Goal: Task Accomplishment & Management: Complete application form

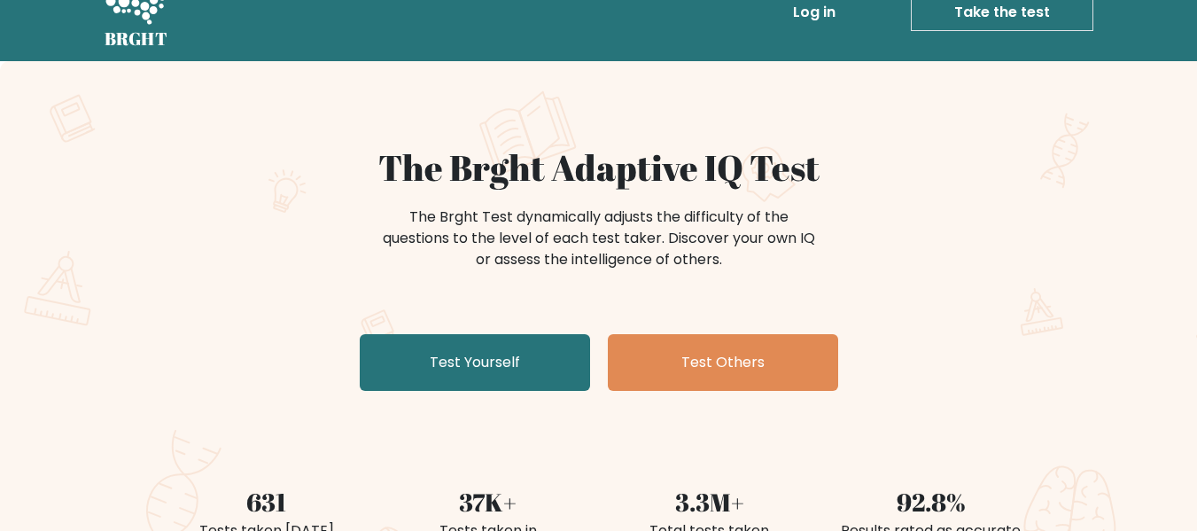
scroll to position [36, 0]
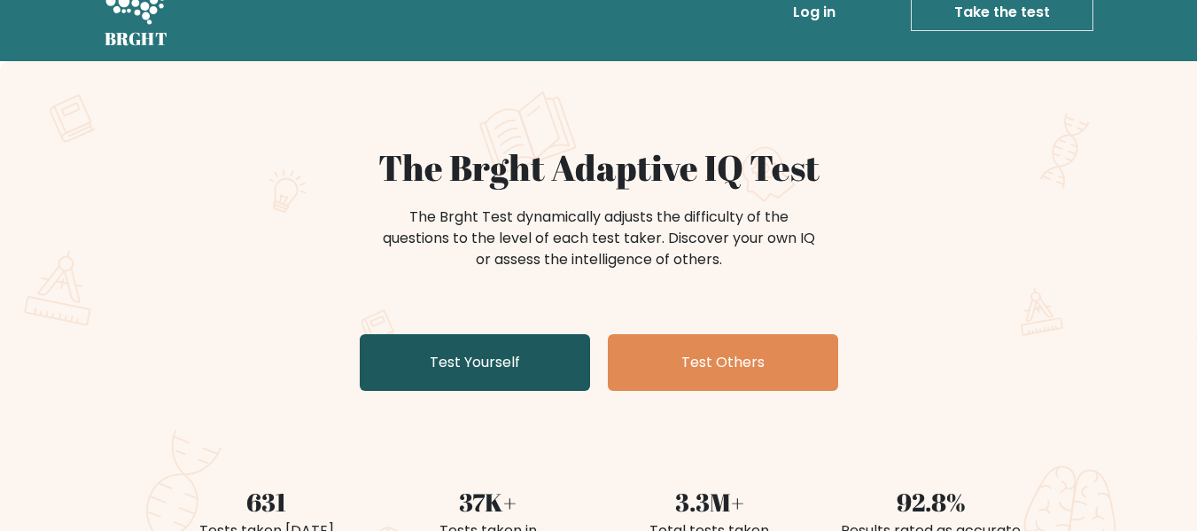
click at [468, 385] on link "Test Yourself" at bounding box center [475, 362] width 230 height 57
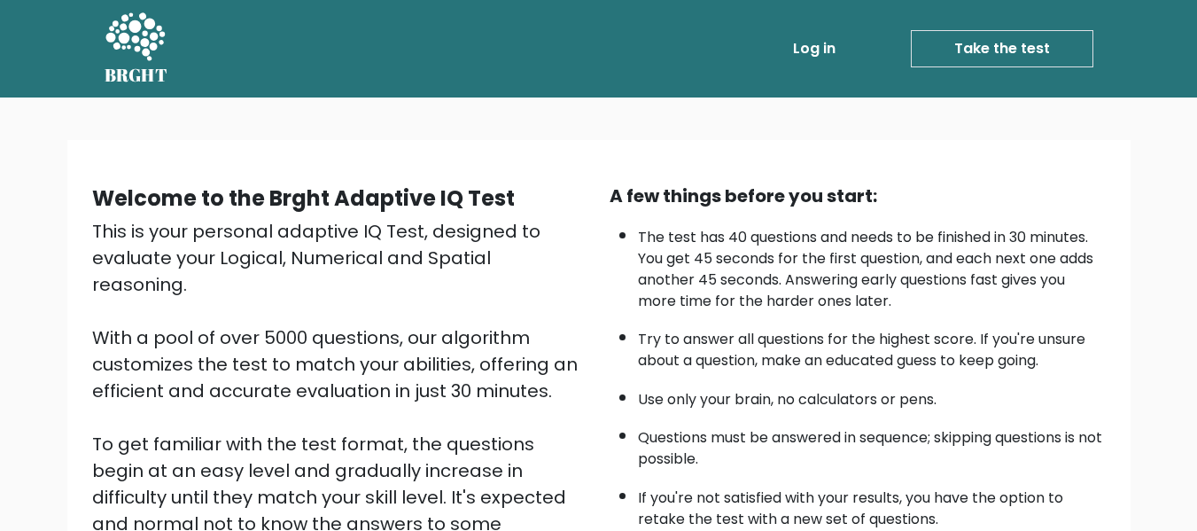
click at [947, 55] on link "Take the test" at bounding box center [1002, 48] width 183 height 37
click at [944, 50] on link "Take the test" at bounding box center [1002, 48] width 183 height 37
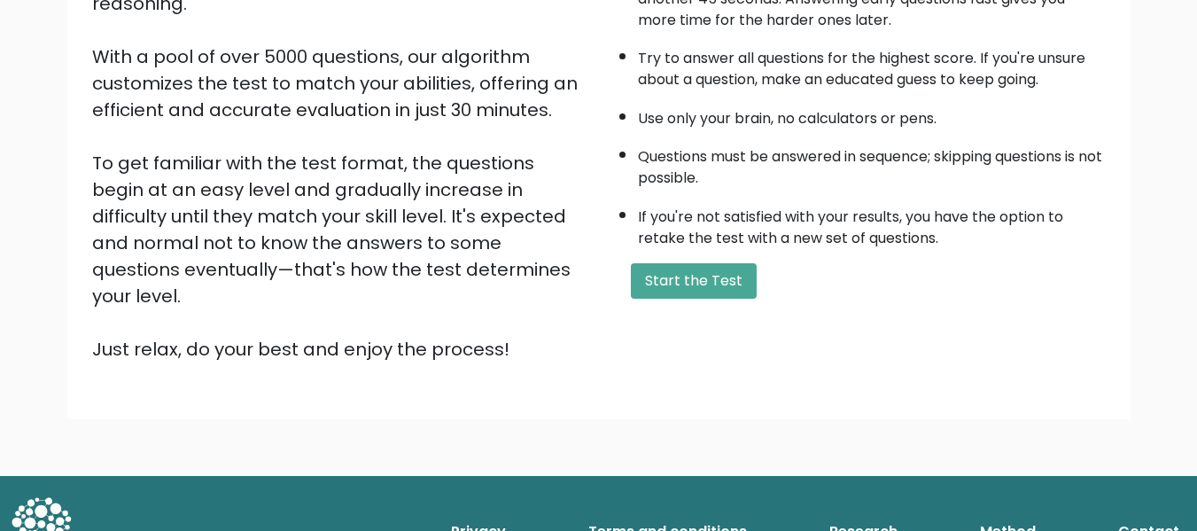
click at [728, 299] on div "A few things before you start: The test has 40 questions and needs to be finish…" at bounding box center [858, 132] width 518 height 461
click at [722, 291] on button "Start the Test" at bounding box center [694, 280] width 126 height 35
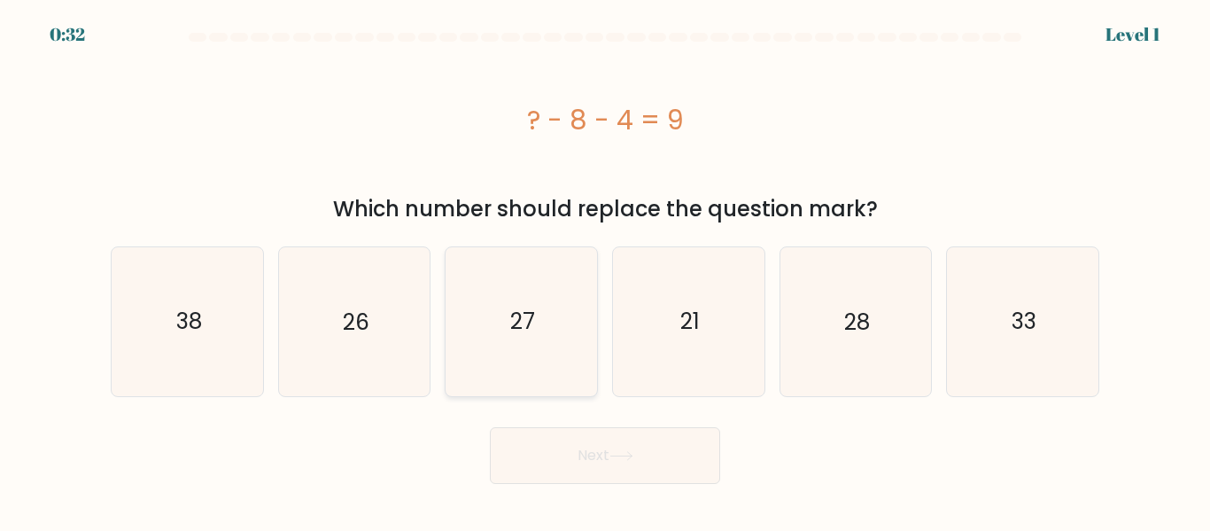
click at [510, 297] on icon "27" at bounding box center [522, 321] width 148 height 148
click at [605, 270] on input "c. 27" at bounding box center [605, 268] width 1 height 4
radio input "true"
click at [628, 447] on button "Next" at bounding box center [605, 455] width 230 height 57
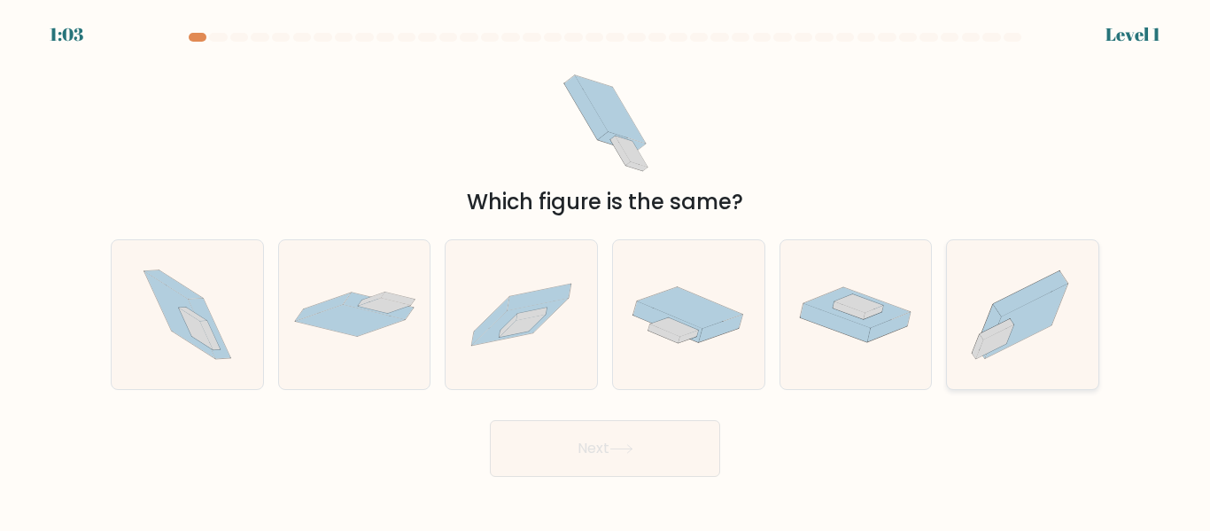
click at [992, 302] on icon at bounding box center [1023, 315] width 152 height 134
click at [606, 270] on input "f." at bounding box center [605, 268] width 1 height 4
radio input "true"
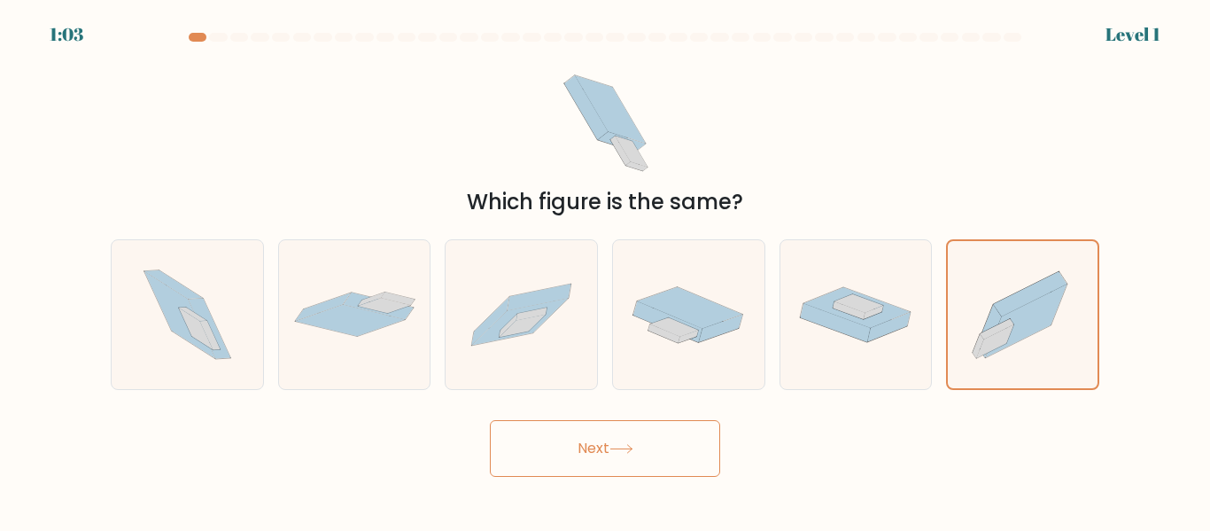
click at [666, 435] on button "Next" at bounding box center [605, 448] width 230 height 57
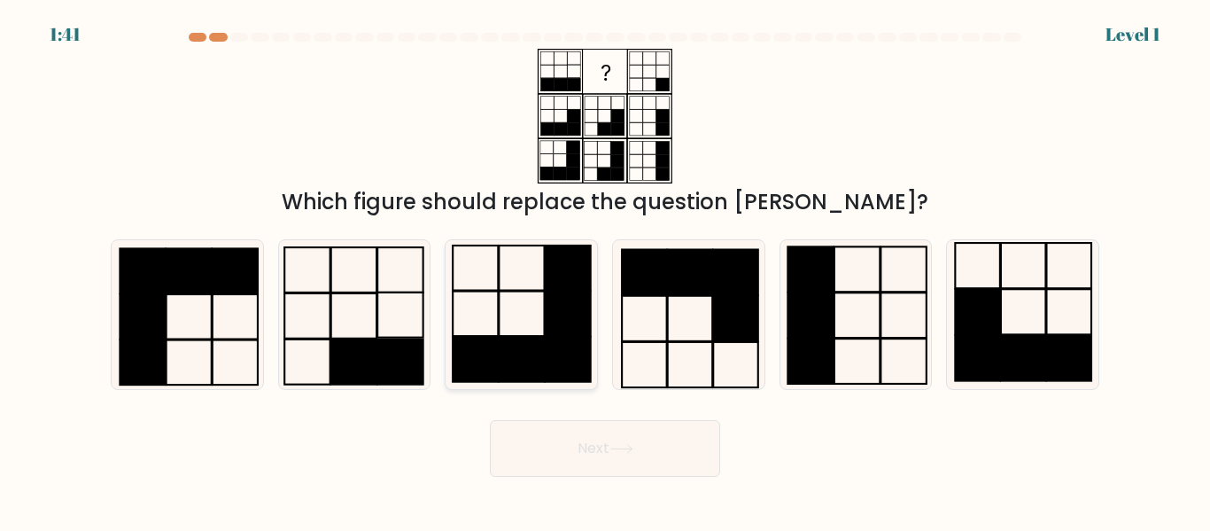
click at [552, 378] on rect at bounding box center [568, 360] width 45 height 45
click at [605, 270] on input "c." at bounding box center [605, 268] width 1 height 4
radio input "true"
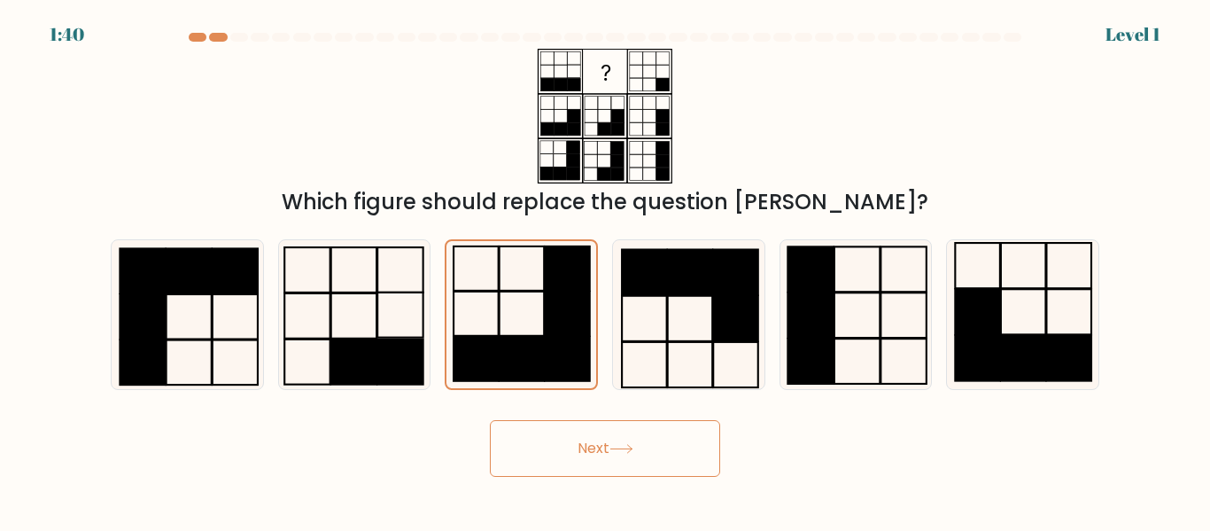
click at [558, 418] on div "Next" at bounding box center [605, 444] width 1010 height 66
click at [580, 448] on button "Next" at bounding box center [605, 448] width 230 height 57
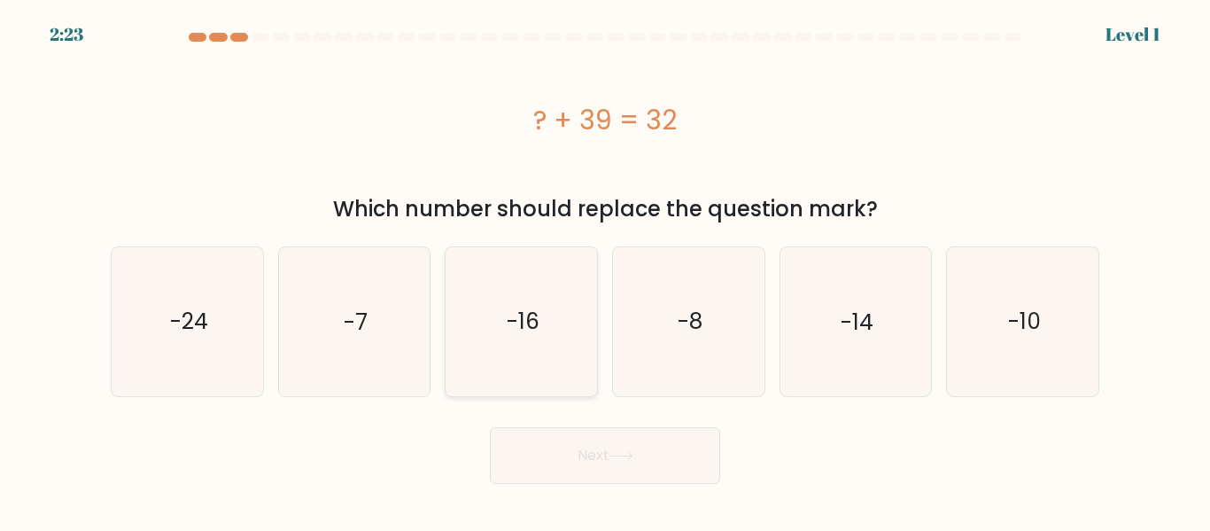
click at [551, 354] on icon "-16" at bounding box center [522, 321] width 148 height 148
click at [605, 270] on input "c. -16" at bounding box center [605, 268] width 1 height 4
radio input "true"
click at [599, 454] on button "Next" at bounding box center [605, 455] width 230 height 57
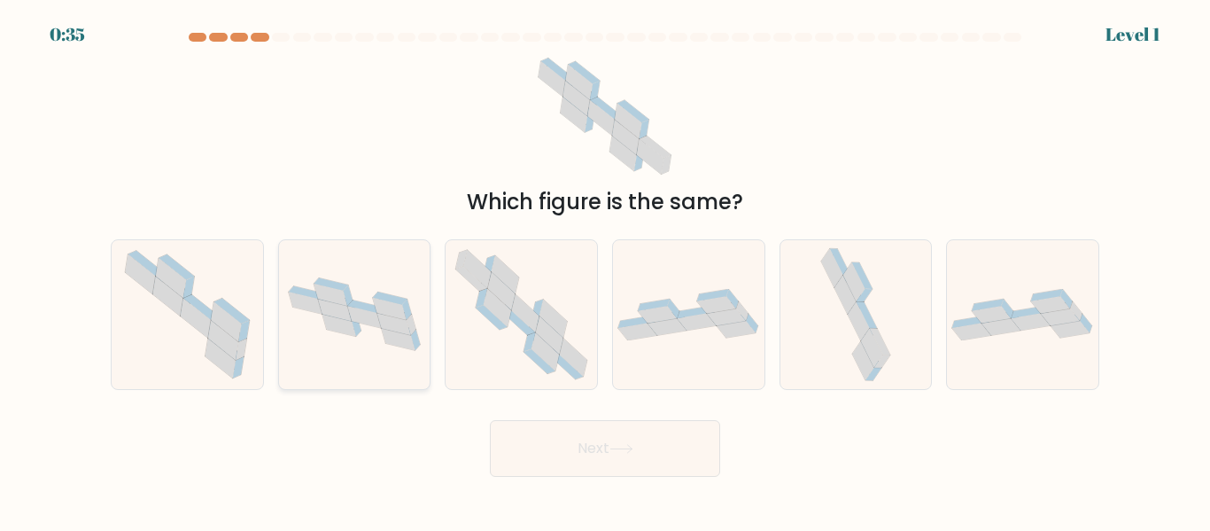
click at [330, 330] on icon at bounding box center [340, 326] width 34 height 22
click at [605, 270] on input "b." at bounding box center [605, 268] width 1 height 4
radio input "true"
click at [498, 330] on icon at bounding box center [521, 314] width 151 height 148
click at [605, 270] on input "c." at bounding box center [605, 268] width 1 height 4
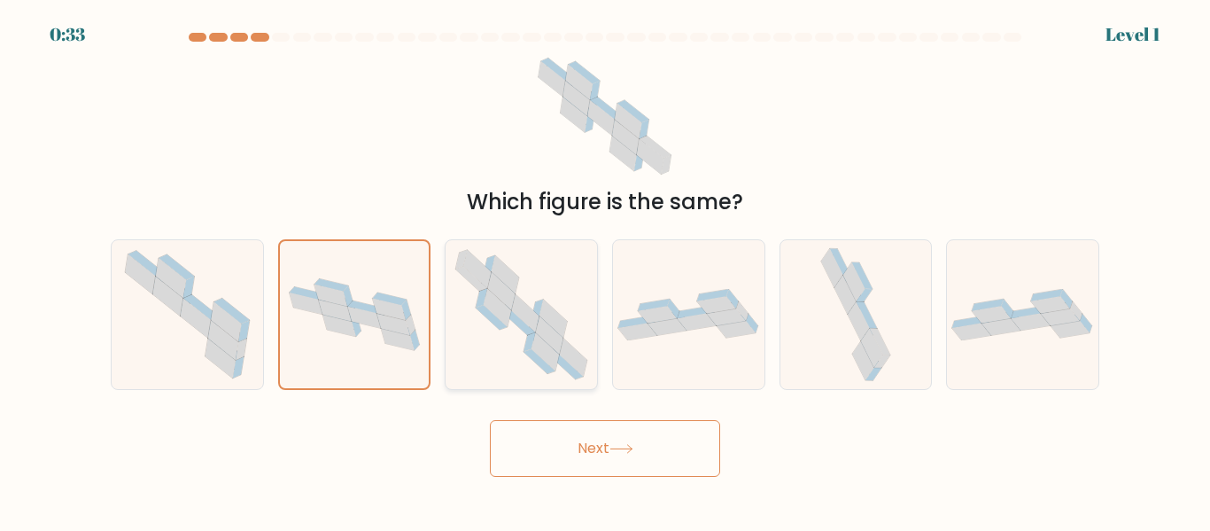
radio input "true"
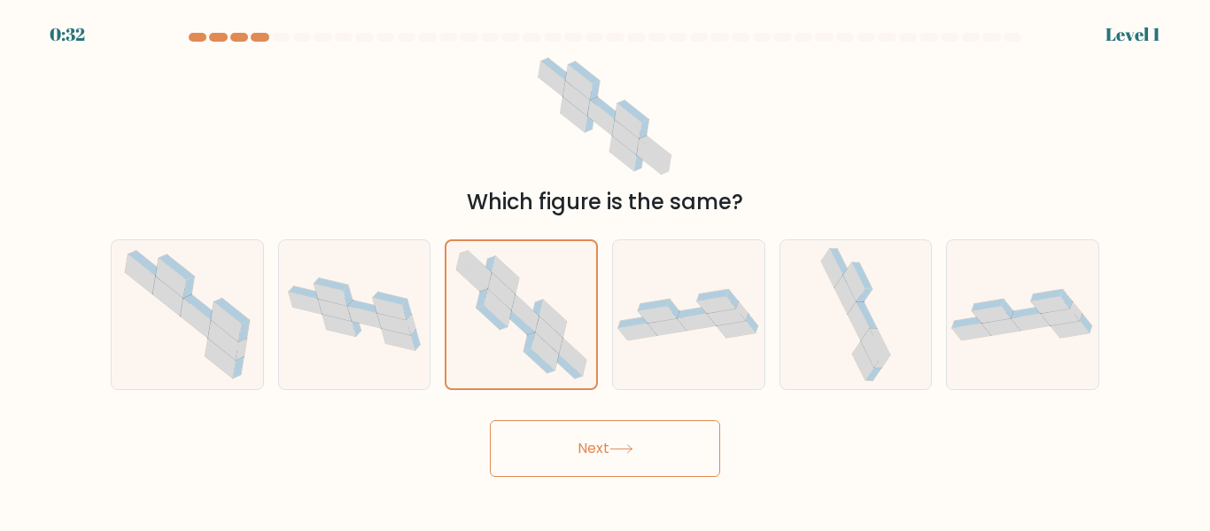
click at [583, 448] on button "Next" at bounding box center [605, 448] width 230 height 57
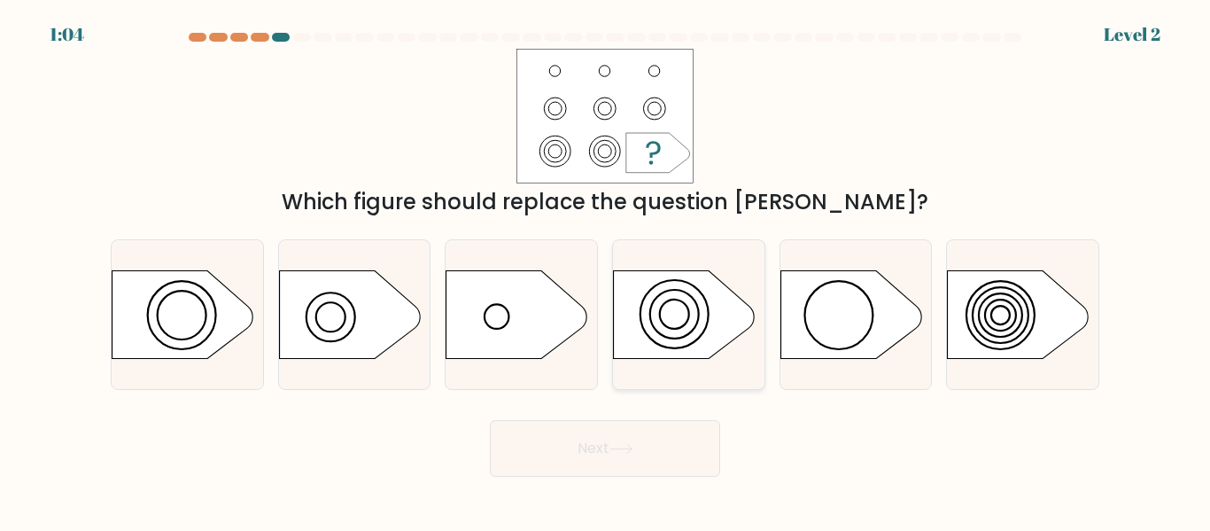
click at [614, 298] on icon at bounding box center [685, 314] width 142 height 89
click at [606, 270] on input "d." at bounding box center [605, 268] width 1 height 4
radio input "true"
click at [640, 449] on button "Next" at bounding box center [605, 448] width 230 height 57
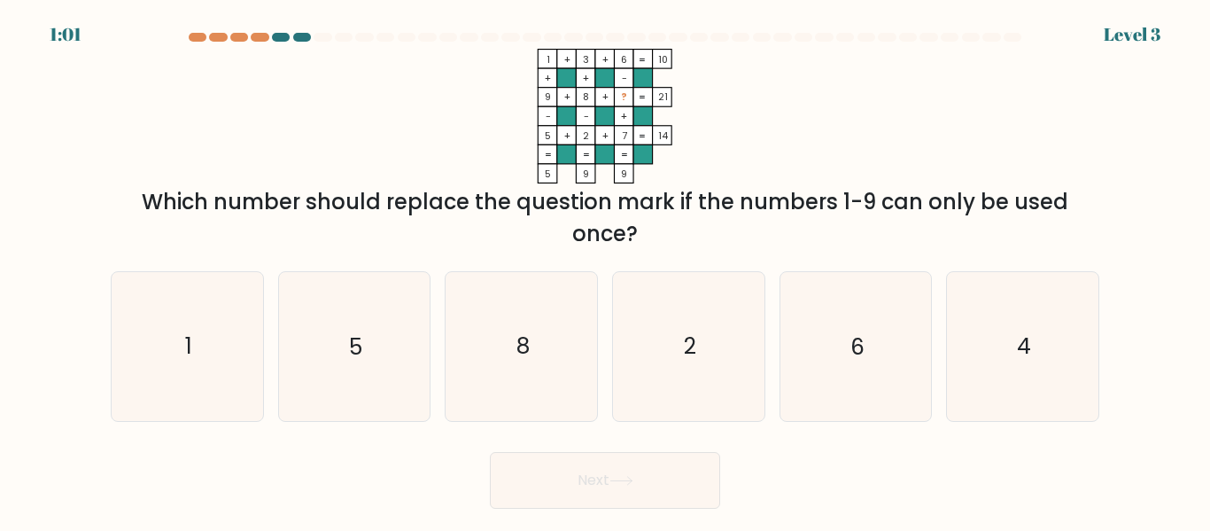
click at [638, 453] on button "Next" at bounding box center [605, 480] width 230 height 57
drag, startPoint x: 554, startPoint y: 387, endPoint x: 501, endPoint y: 362, distance: 59.1
click at [501, 362] on icon "8" at bounding box center [522, 346] width 148 height 148
click at [605, 270] on input "c. 8" at bounding box center [605, 268] width 1 height 4
radio input "true"
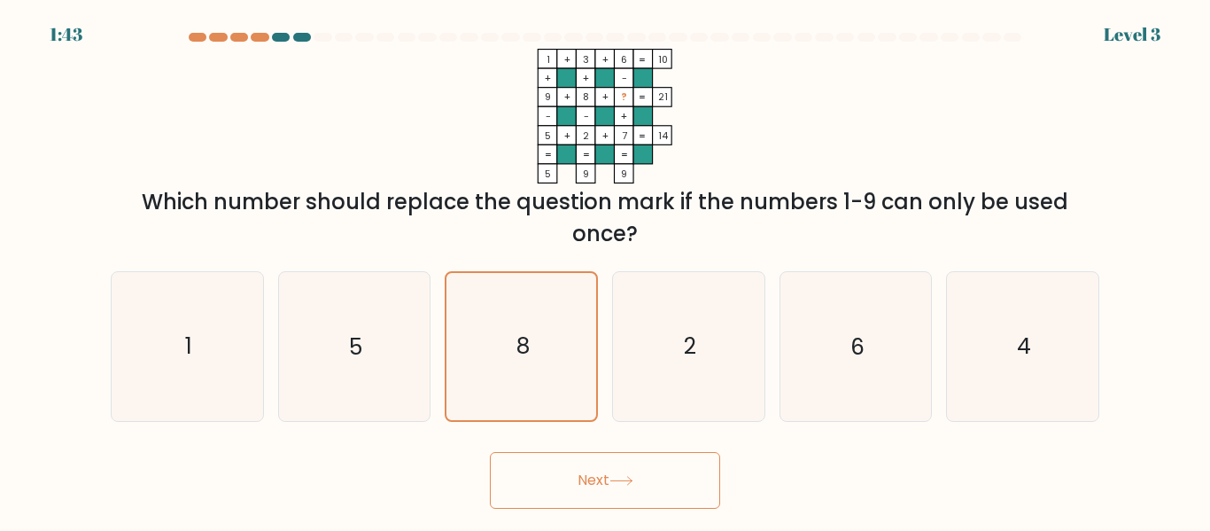
click at [549, 472] on button "Next" at bounding box center [605, 480] width 230 height 57
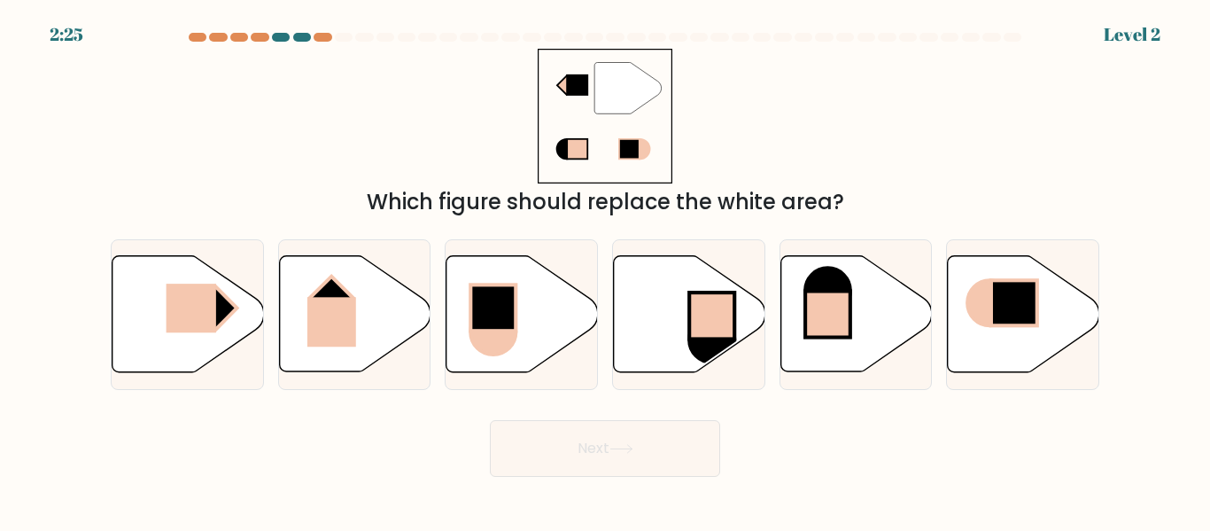
click at [300, 36] on div at bounding box center [302, 37] width 18 height 9
click at [533, 325] on icon at bounding box center [523, 314] width 152 height 116
click at [605, 270] on input "c." at bounding box center [605, 268] width 1 height 4
radio input "true"
click at [610, 458] on button "Next" at bounding box center [605, 448] width 230 height 57
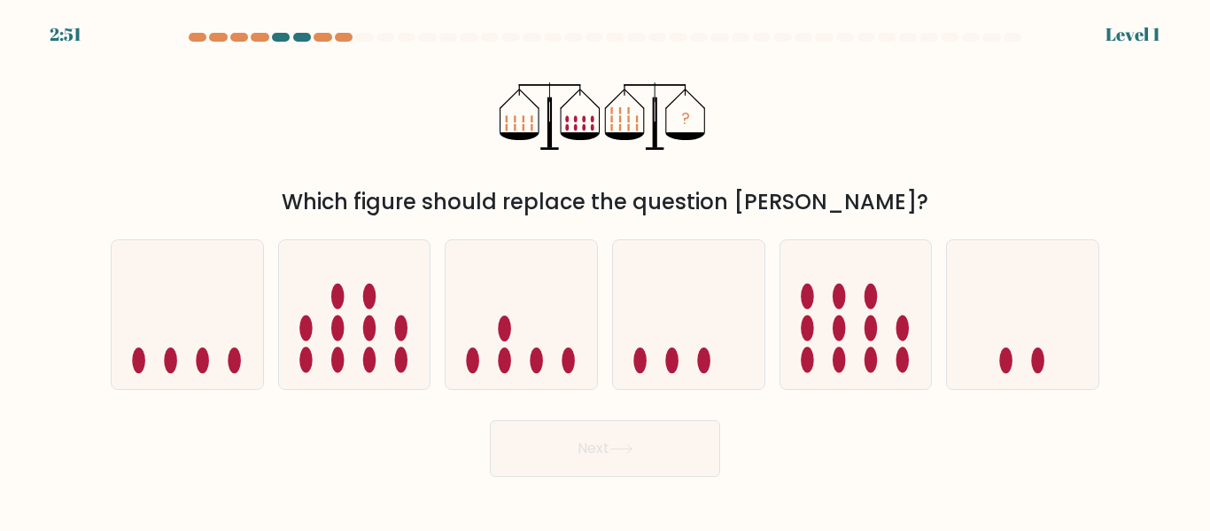
click at [330, 43] on div at bounding box center [605, 41] width 1010 height 16
click at [322, 33] on div at bounding box center [323, 37] width 18 height 9
click at [321, 35] on div at bounding box center [323, 37] width 18 height 9
click at [309, 35] on div at bounding box center [302, 37] width 18 height 9
click at [493, 326] on icon at bounding box center [522, 314] width 152 height 125
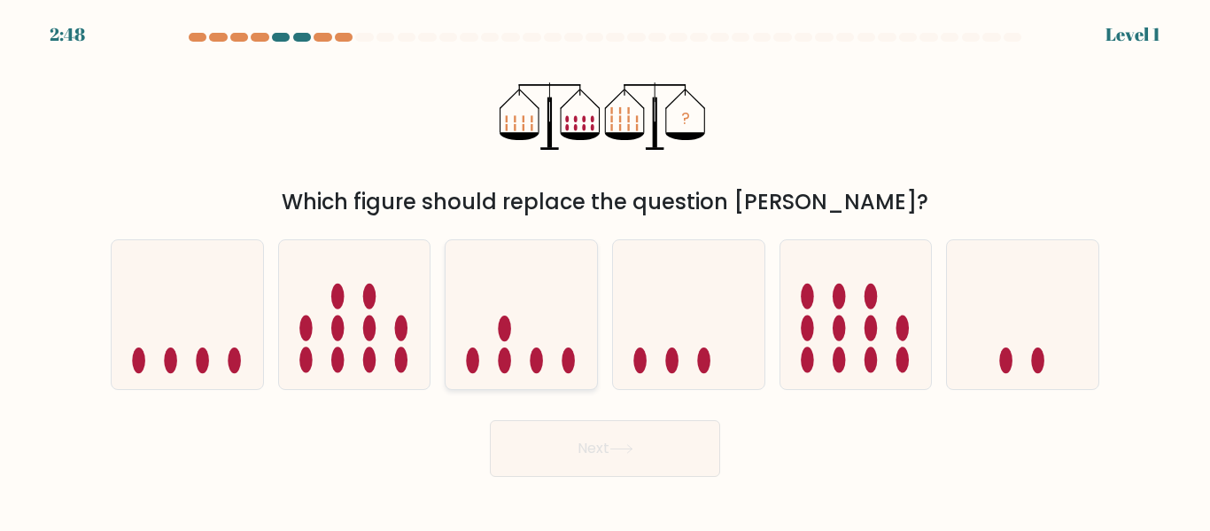
click at [605, 270] on input "c." at bounding box center [605, 268] width 1 height 4
radio input "true"
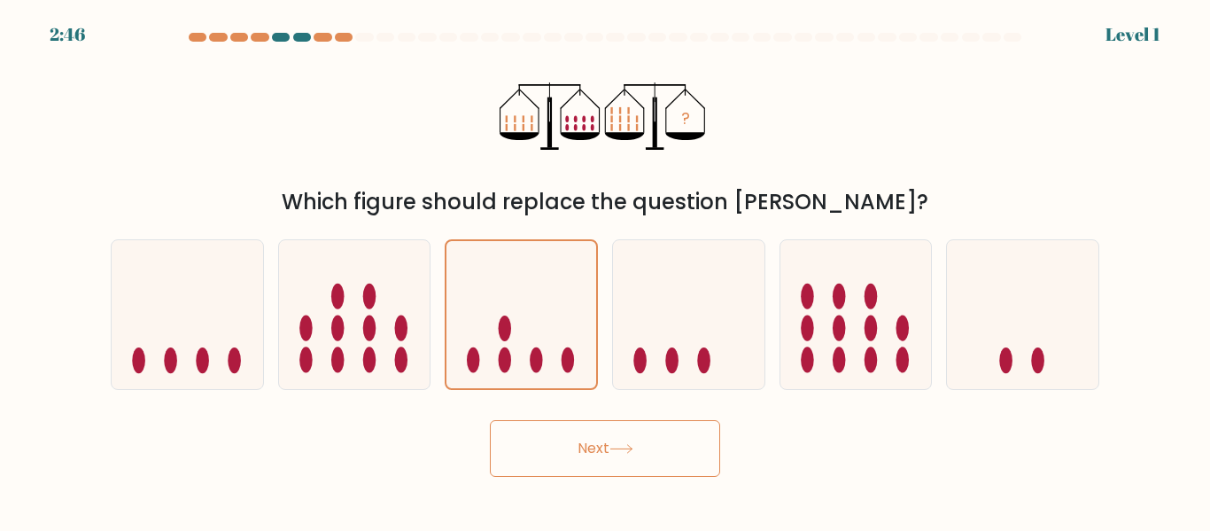
click at [562, 445] on button "Next" at bounding box center [605, 448] width 230 height 57
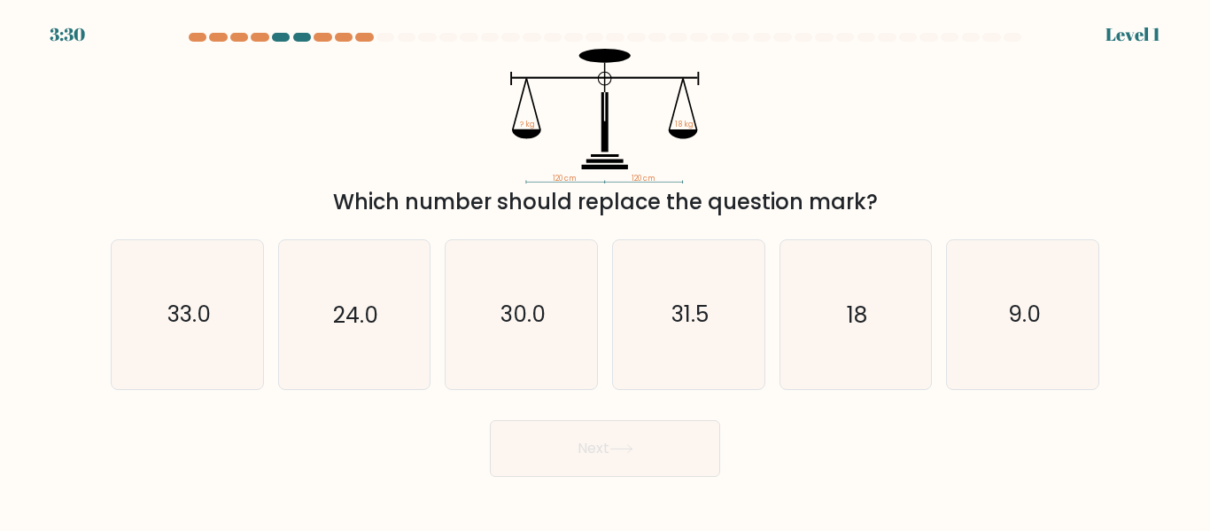
click at [558, 447] on button "Next" at bounding box center [605, 448] width 230 height 57
click at [544, 353] on icon "30.0" at bounding box center [522, 314] width 148 height 148
click at [605, 270] on input "c. 30.0" at bounding box center [605, 268] width 1 height 4
radio input "true"
click at [564, 439] on button "Next" at bounding box center [605, 448] width 230 height 57
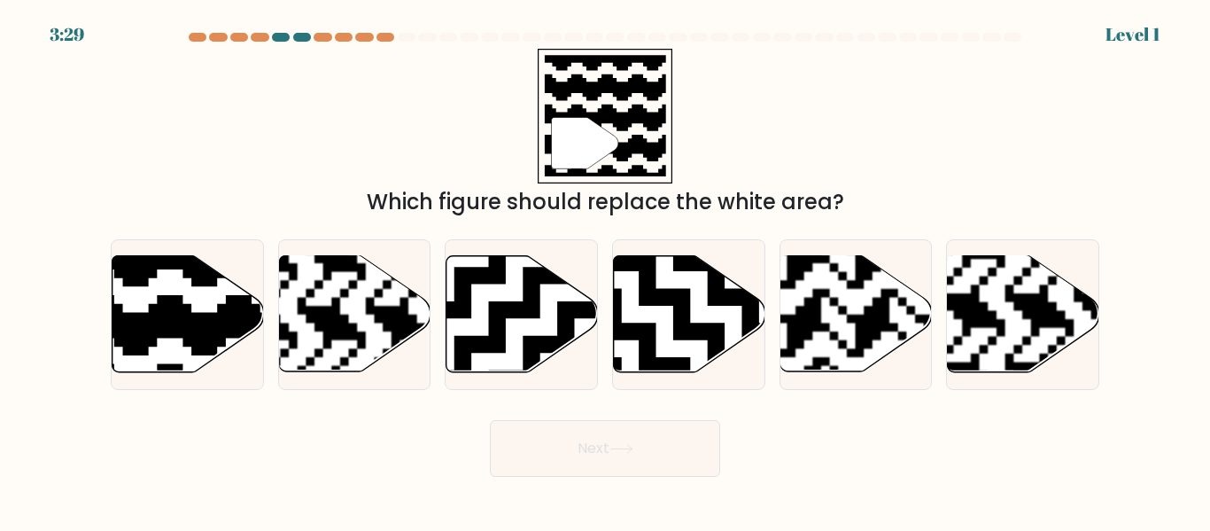
click at [563, 475] on button "Next" at bounding box center [605, 448] width 230 height 57
click at [549, 376] on div at bounding box center [521, 314] width 153 height 150
click at [605, 270] on input "c." at bounding box center [605, 268] width 1 height 4
radio input "true"
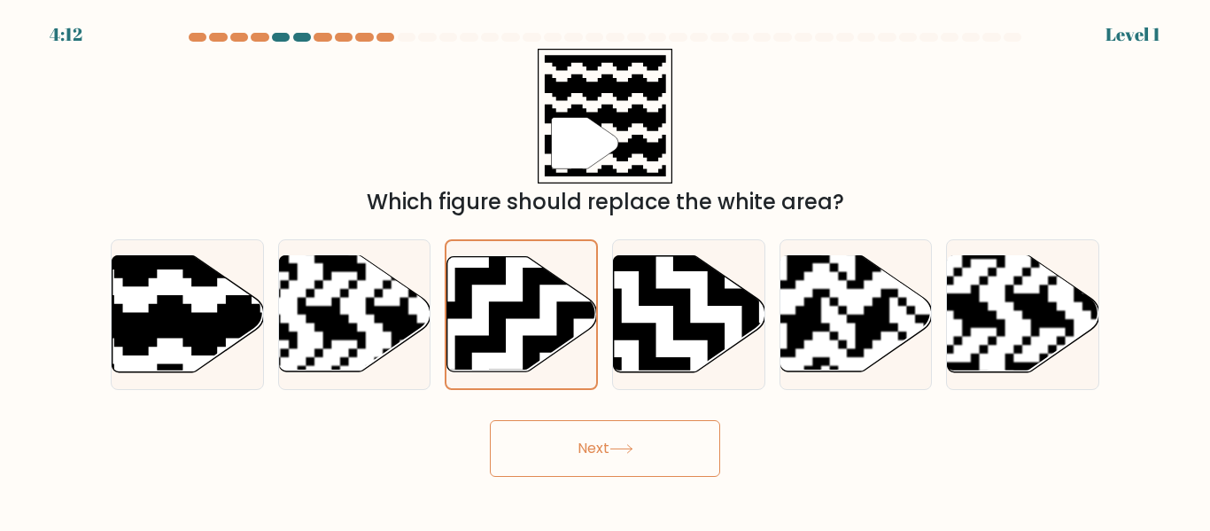
click at [557, 455] on button "Next" at bounding box center [605, 448] width 230 height 57
click at [554, 452] on button "Next" at bounding box center [605, 448] width 230 height 57
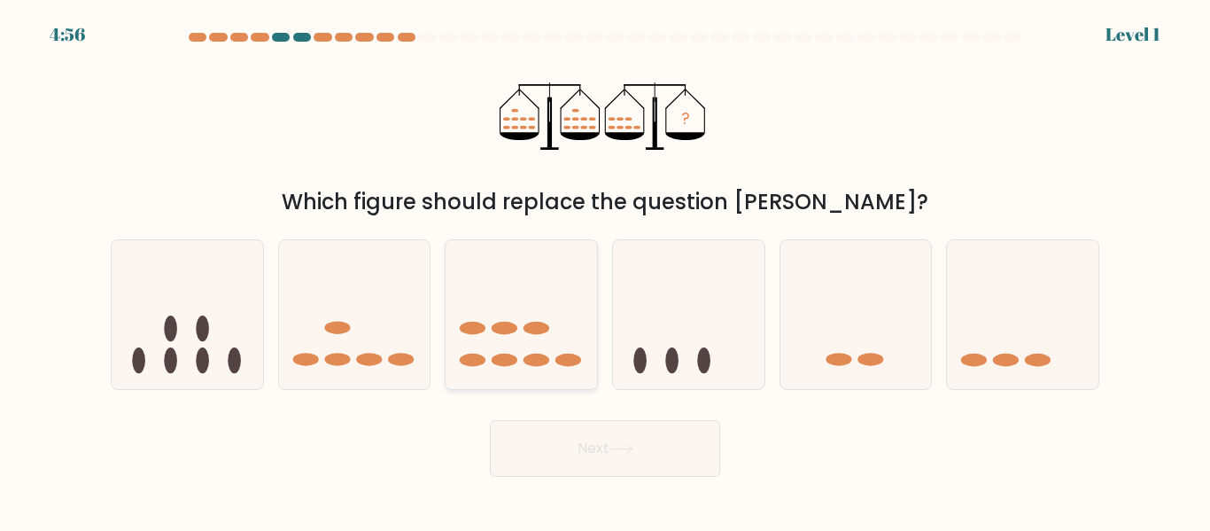
click at [528, 360] on ellipse at bounding box center [537, 360] width 26 height 13
click at [605, 270] on input "c." at bounding box center [605, 268] width 1 height 4
radio input "true"
click at [544, 443] on button "Next" at bounding box center [605, 448] width 230 height 57
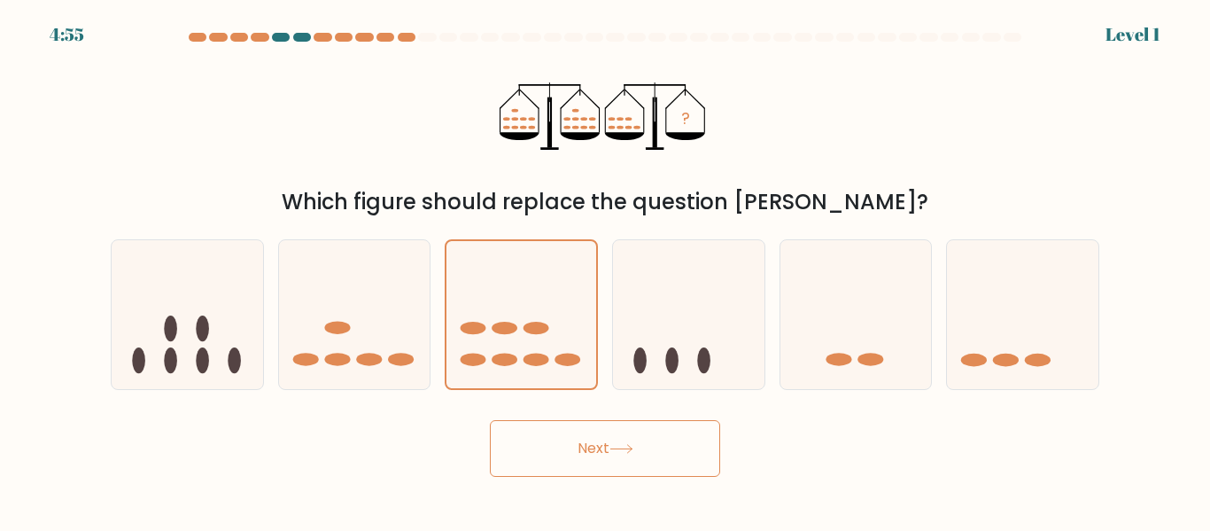
click at [544, 443] on button "Next" at bounding box center [605, 448] width 230 height 57
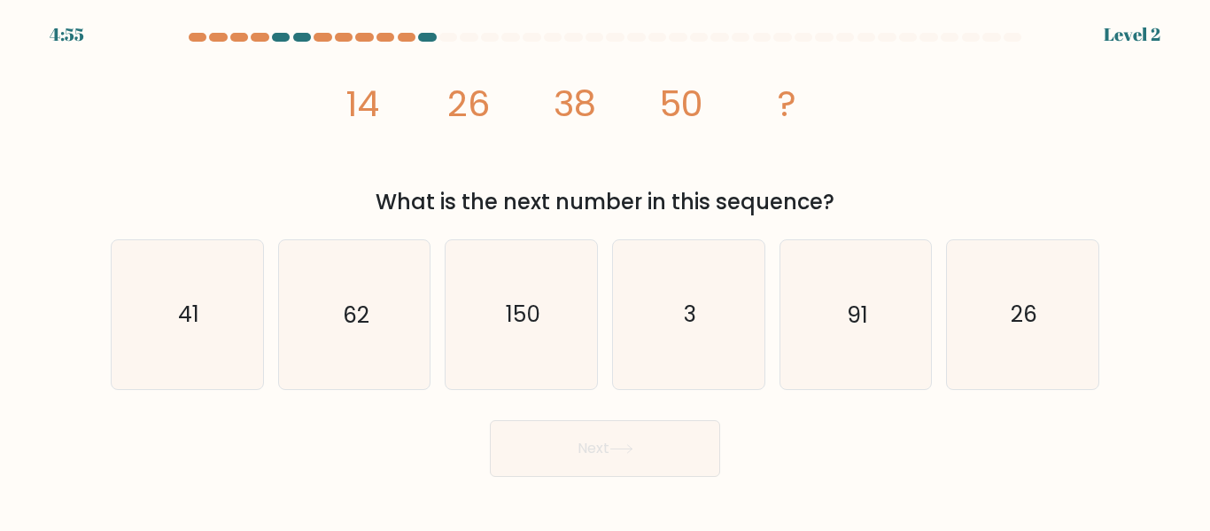
click at [544, 448] on button "Next" at bounding box center [605, 448] width 230 height 57
click at [533, 342] on icon "150" at bounding box center [522, 314] width 148 height 148
click at [605, 270] on input "c. 150" at bounding box center [605, 268] width 1 height 4
radio input "true"
click at [545, 445] on button "Next" at bounding box center [605, 448] width 230 height 57
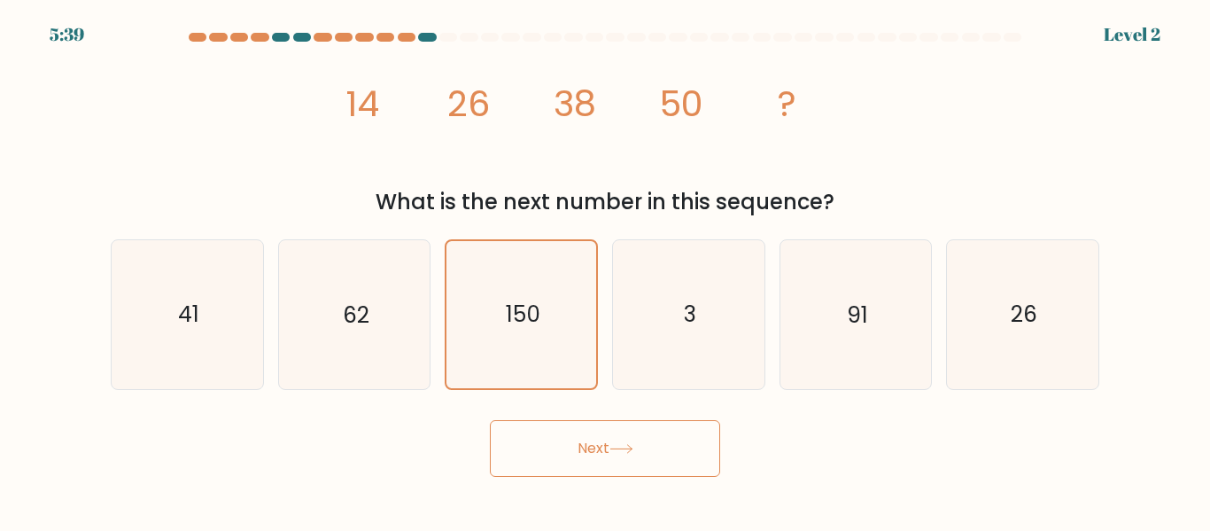
click at [545, 445] on button "Next" at bounding box center [605, 448] width 230 height 57
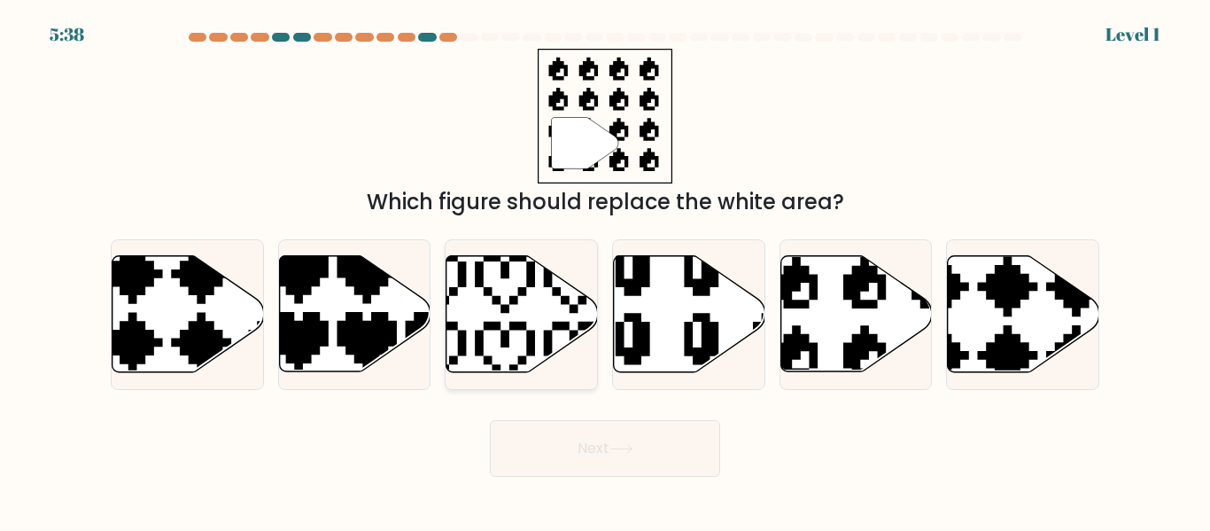
click at [542, 340] on icon at bounding box center [523, 314] width 152 height 116
click at [605, 270] on input "c." at bounding box center [605, 268] width 1 height 4
radio input "true"
click at [553, 444] on button "Next" at bounding box center [605, 448] width 230 height 57
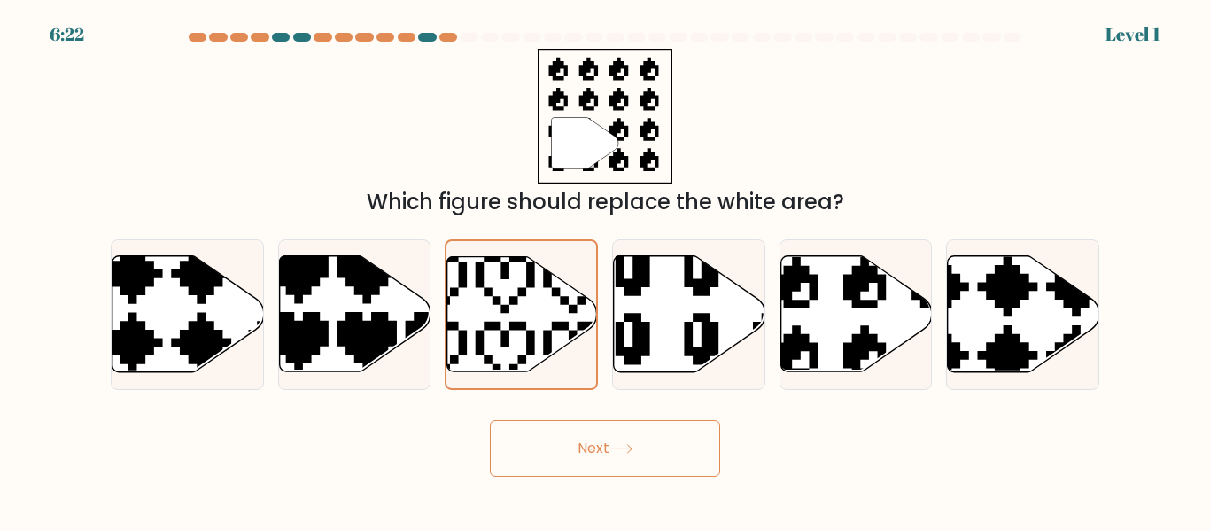
click at [553, 444] on button "Next" at bounding box center [605, 448] width 230 height 57
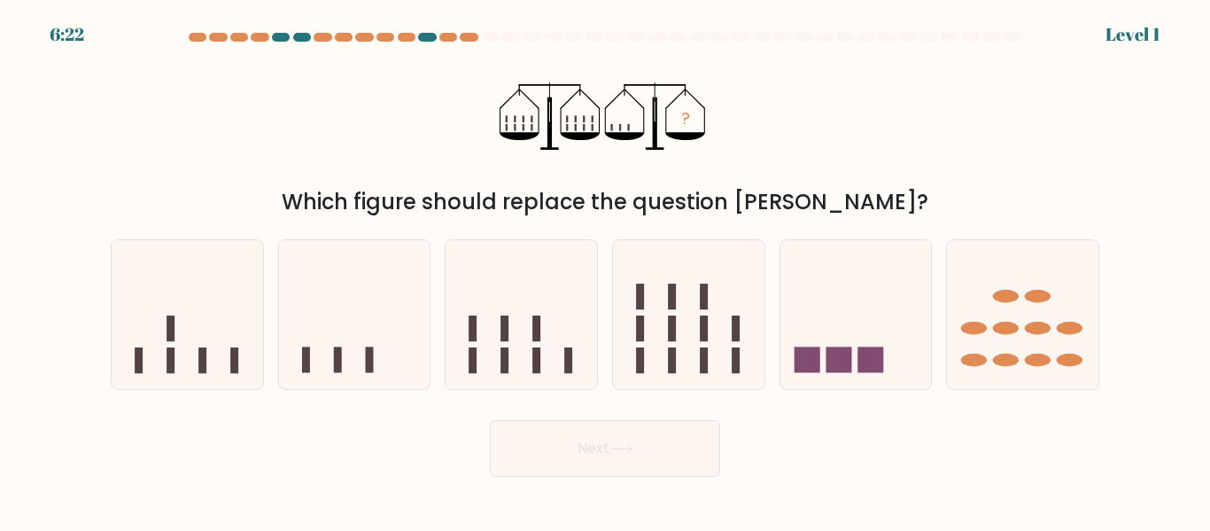
click at [553, 444] on button "Next" at bounding box center [605, 448] width 230 height 57
click at [543, 354] on icon at bounding box center [522, 314] width 152 height 125
click at [605, 270] on input "c." at bounding box center [605, 268] width 1 height 4
radio input "true"
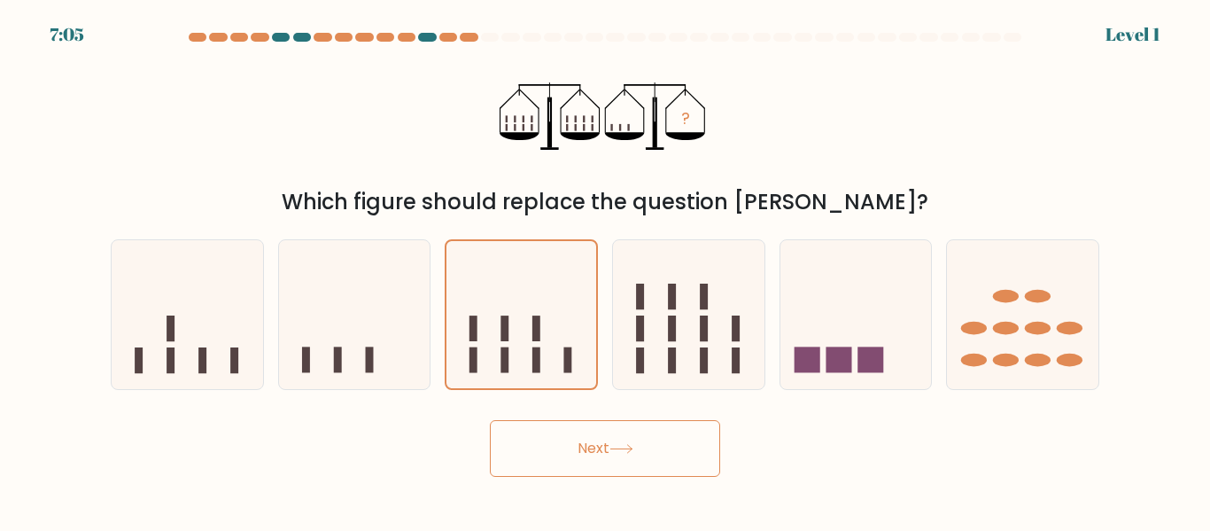
click at [557, 487] on body "7:05 Level 1" at bounding box center [605, 265] width 1210 height 531
click at [549, 429] on button "Next" at bounding box center [605, 448] width 230 height 57
